Goal: Navigation & Orientation: Find specific page/section

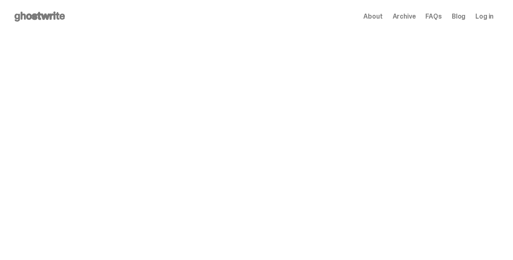
click at [377, 17] on span "About" at bounding box center [372, 16] width 19 height 7
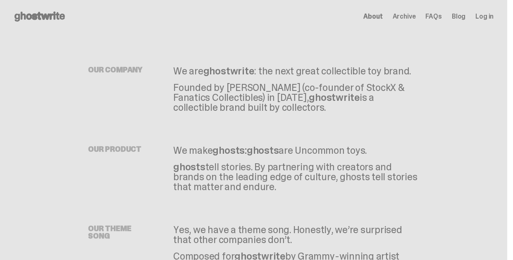
click at [410, 10] on div "Open main menu Home About Archive FAQs Blog Log in About Archive FAQs Blog" at bounding box center [253, 16] width 480 height 13
click at [405, 19] on span "Archive" at bounding box center [403, 16] width 23 height 7
